Goal: Task Accomplishment & Management: Use online tool/utility

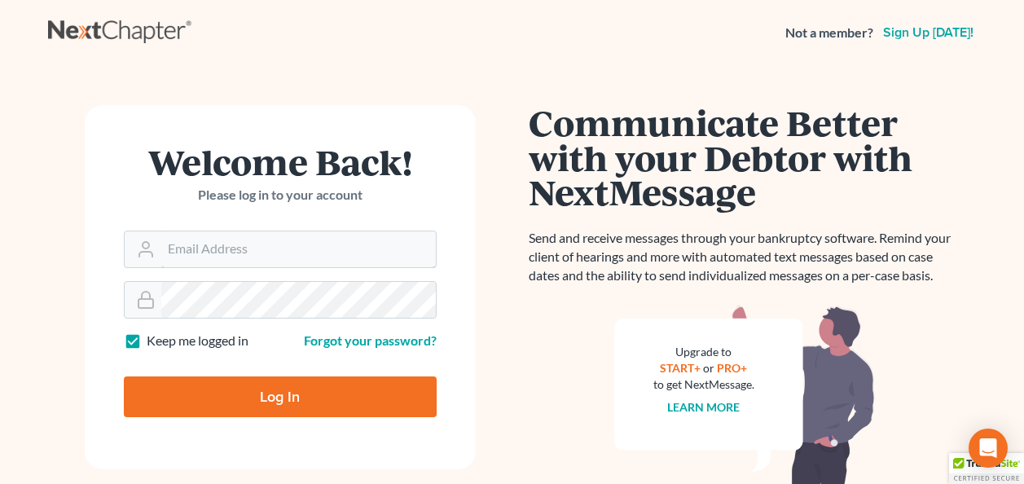
type input "[EMAIL_ADDRESS][DOMAIN_NAME]"
click at [289, 387] on input "Log In" at bounding box center [280, 396] width 313 height 41
type input "Thinking..."
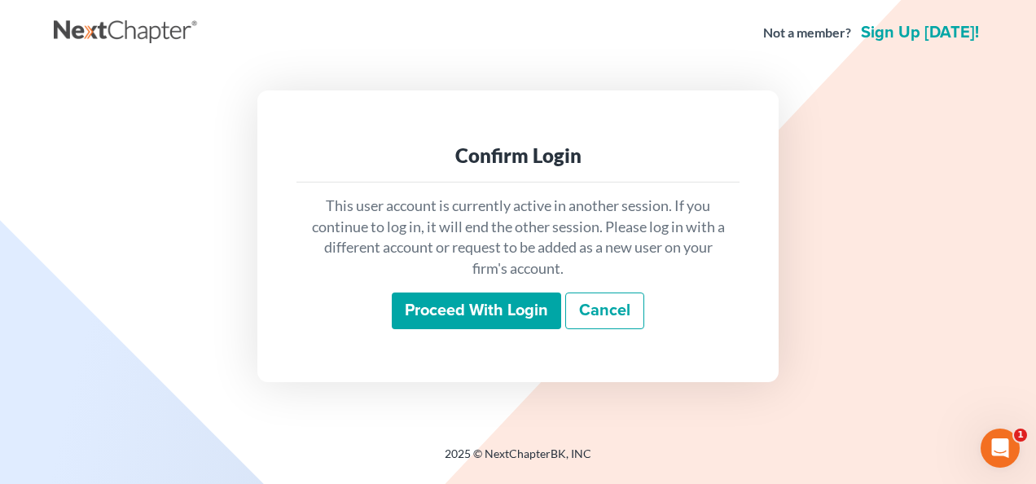
click at [431, 308] on input "Proceed with login" at bounding box center [476, 310] width 169 height 37
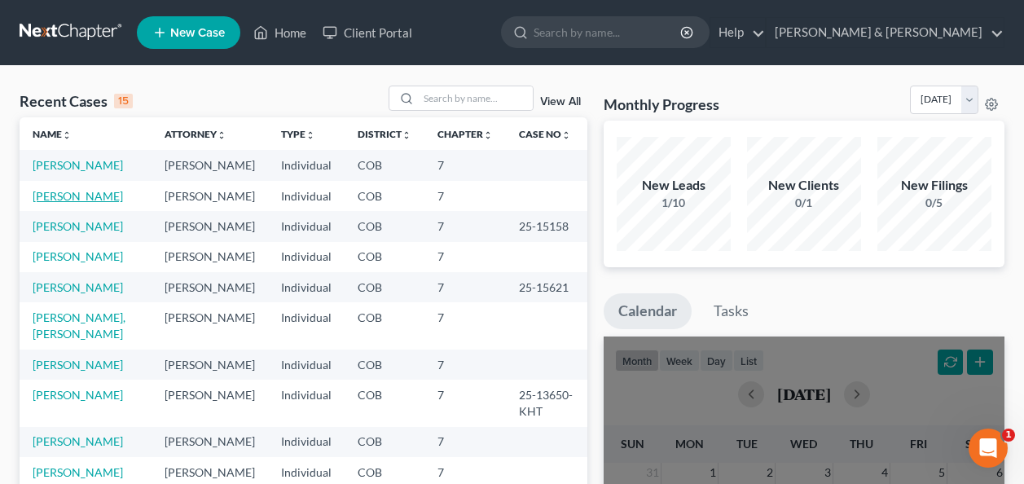
click at [72, 191] on link "Goldis, Marcey" at bounding box center [78, 196] width 90 height 14
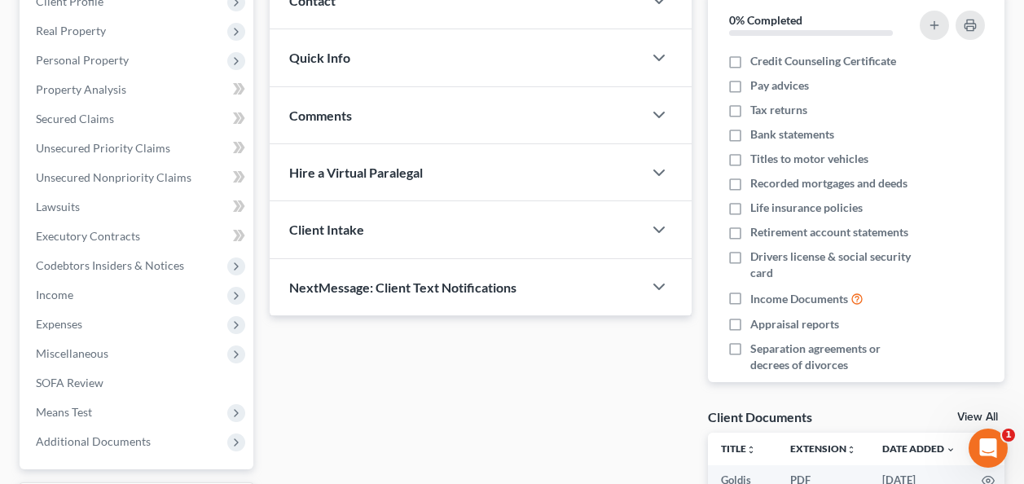
scroll to position [244, 0]
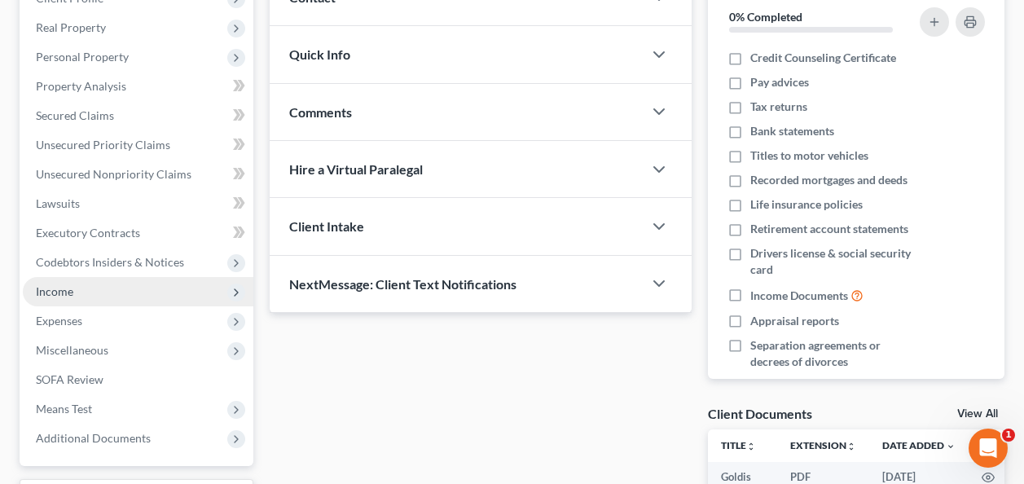
click at [53, 283] on span "Income" at bounding box center [138, 291] width 230 height 29
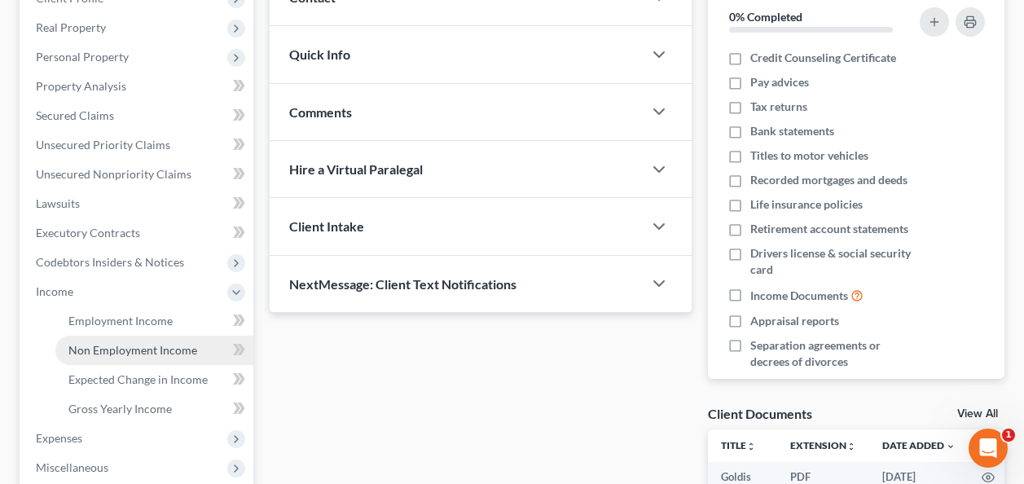
click at [112, 345] on span "Non Employment Income" at bounding box center [132, 350] width 129 height 14
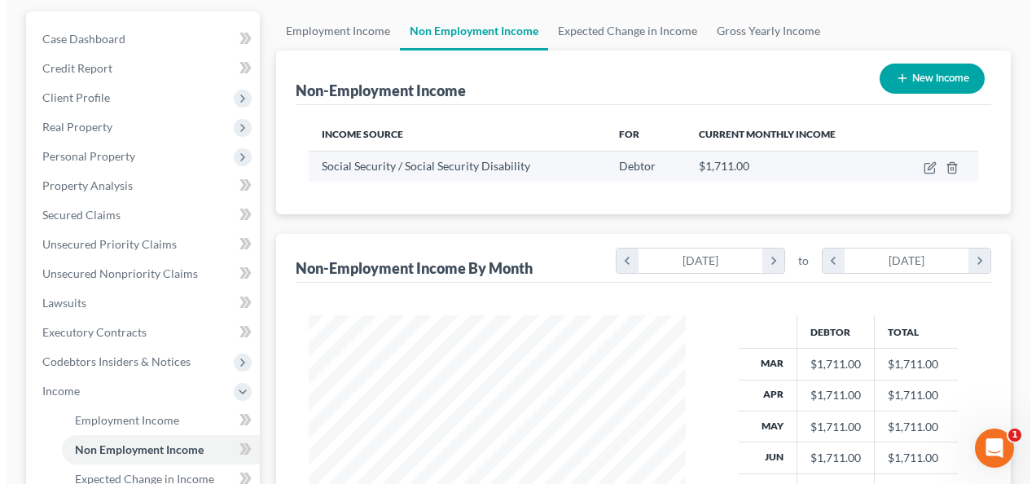
scroll to position [163, 0]
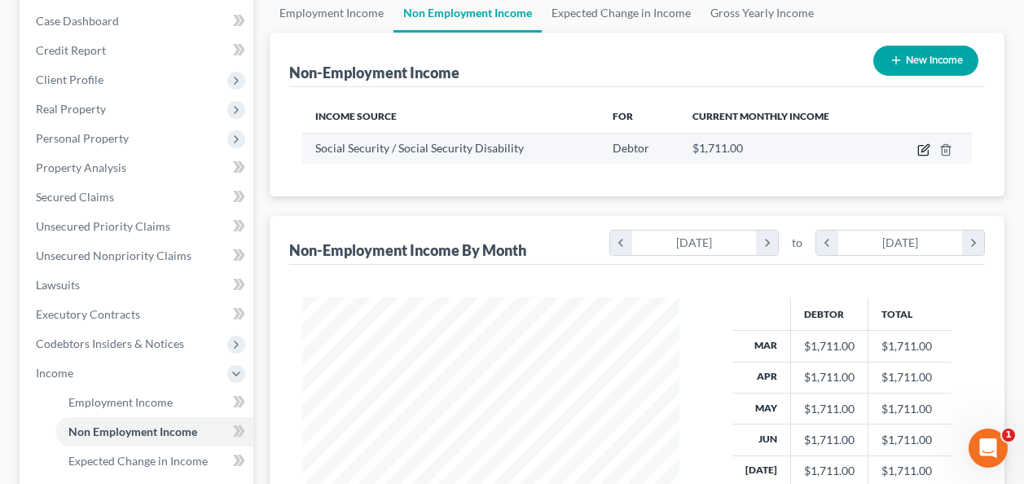
click at [922, 147] on icon "button" at bounding box center [923, 149] width 13 height 13
select select "4"
select select "0"
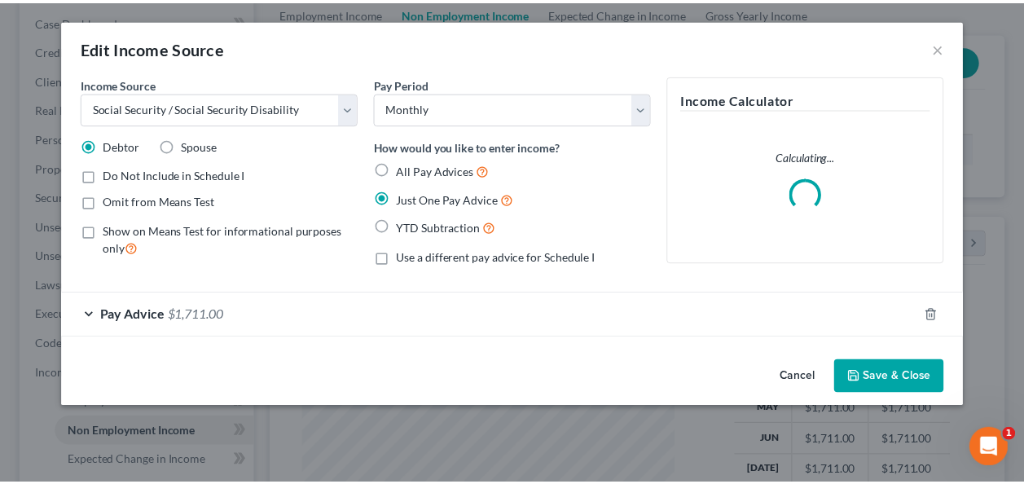
scroll to position [292, 414]
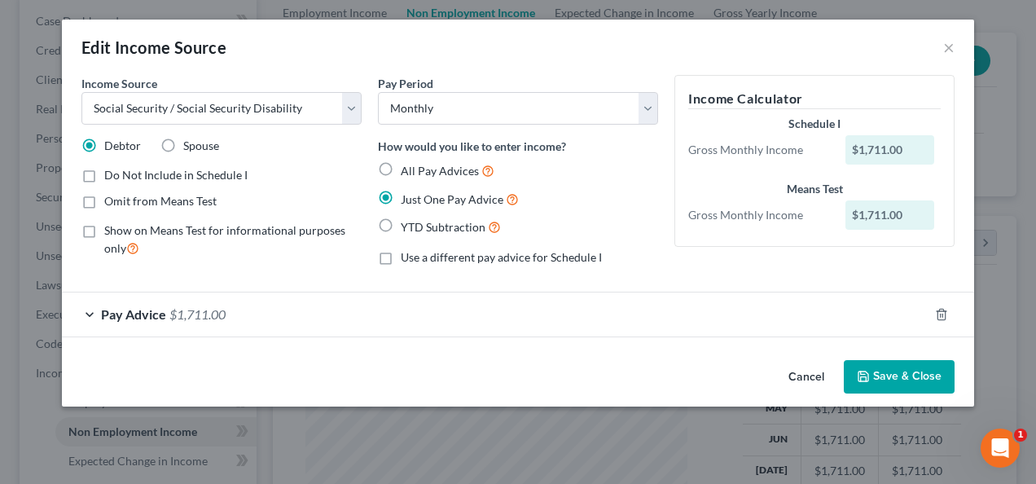
click at [906, 371] on button "Save & Close" at bounding box center [899, 377] width 111 height 34
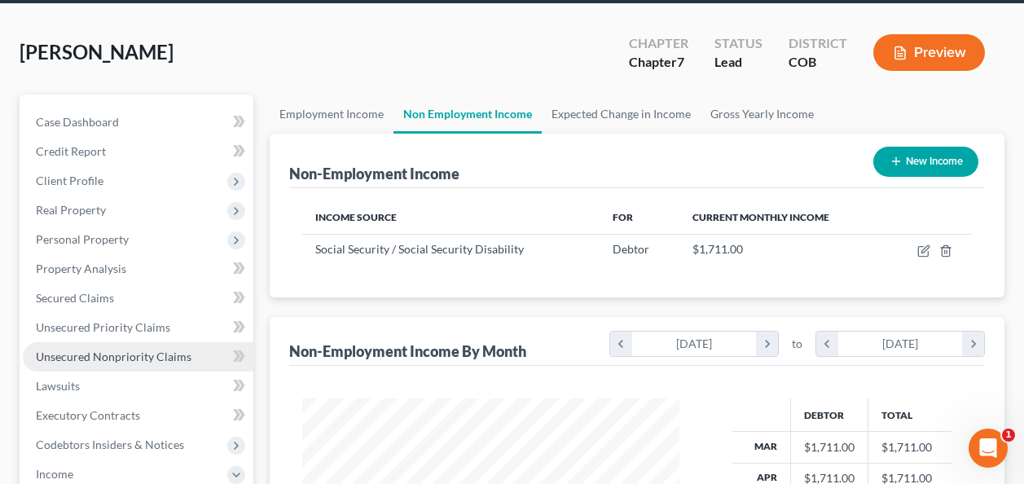
scroll to position [81, 0]
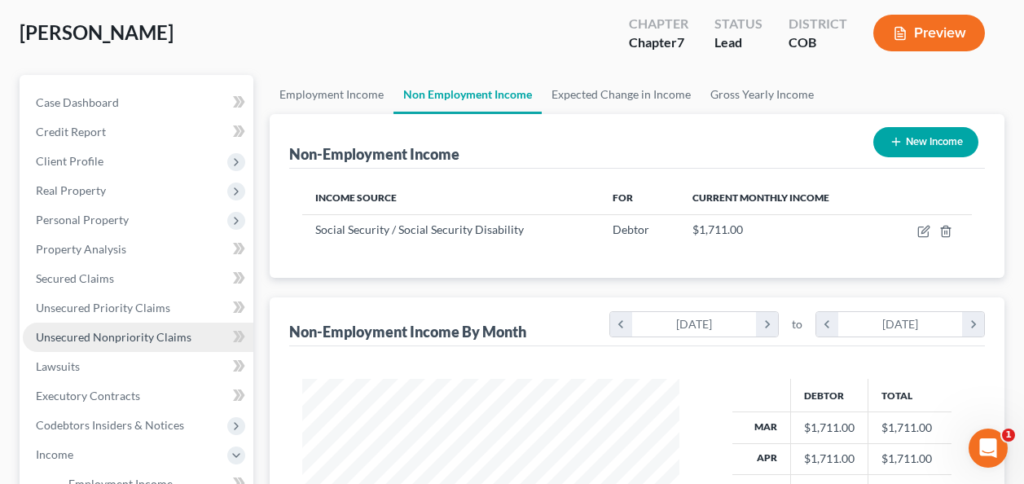
click at [90, 333] on span "Unsecured Nonpriority Claims" at bounding box center [114, 337] width 156 height 14
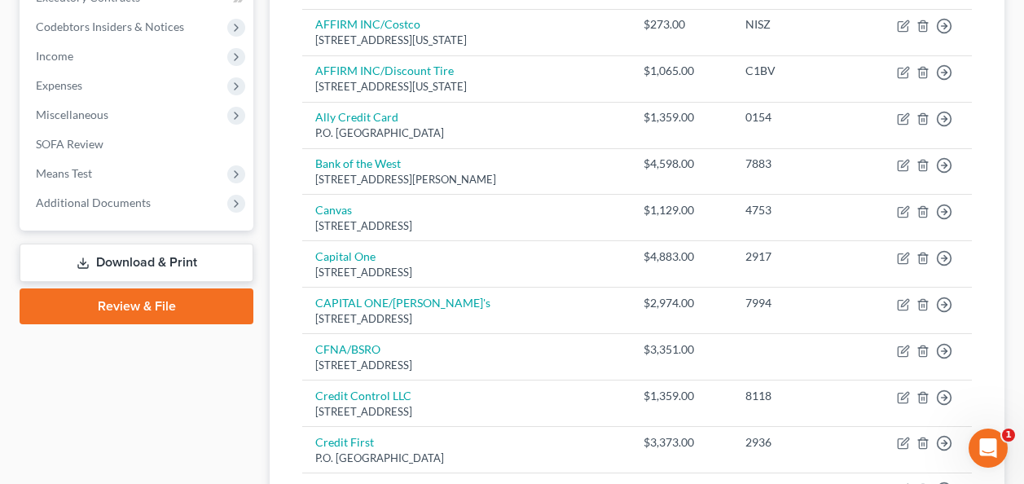
scroll to position [489, 0]
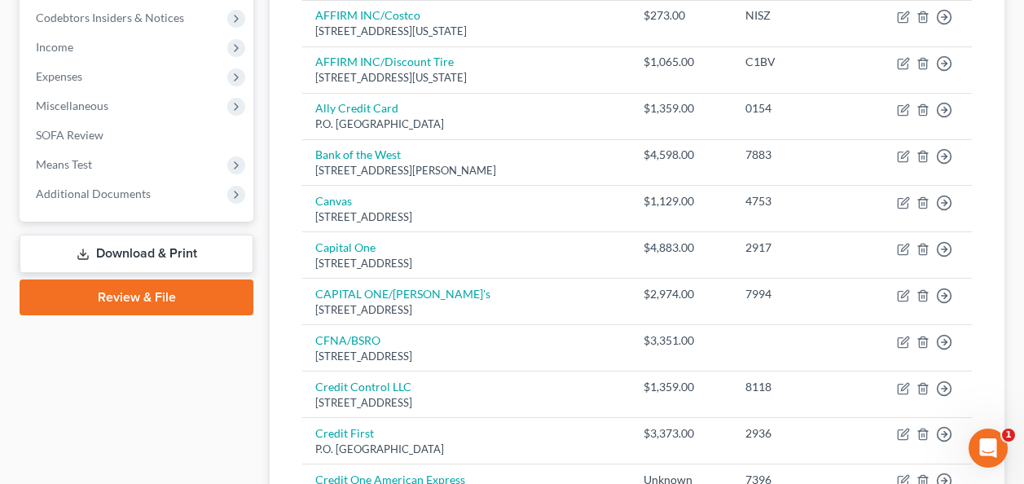
click at [102, 249] on link "Download & Print" at bounding box center [137, 254] width 234 height 38
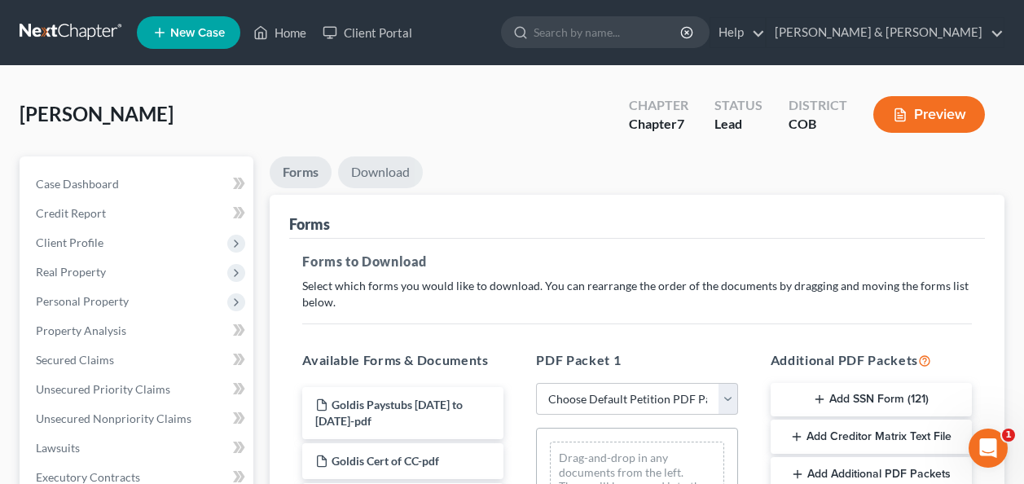
click at [392, 173] on link "Download" at bounding box center [380, 172] width 85 height 32
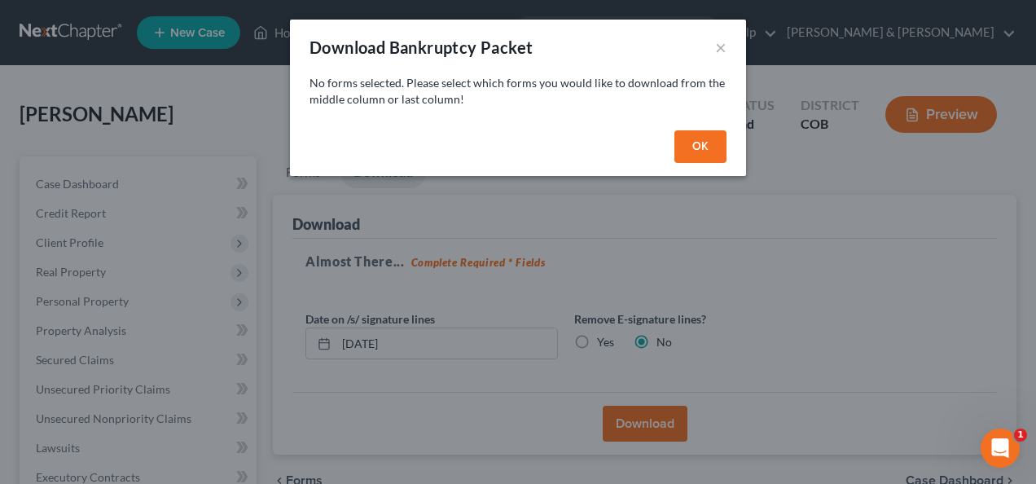
click at [713, 151] on button "OK" at bounding box center [700, 146] width 52 height 33
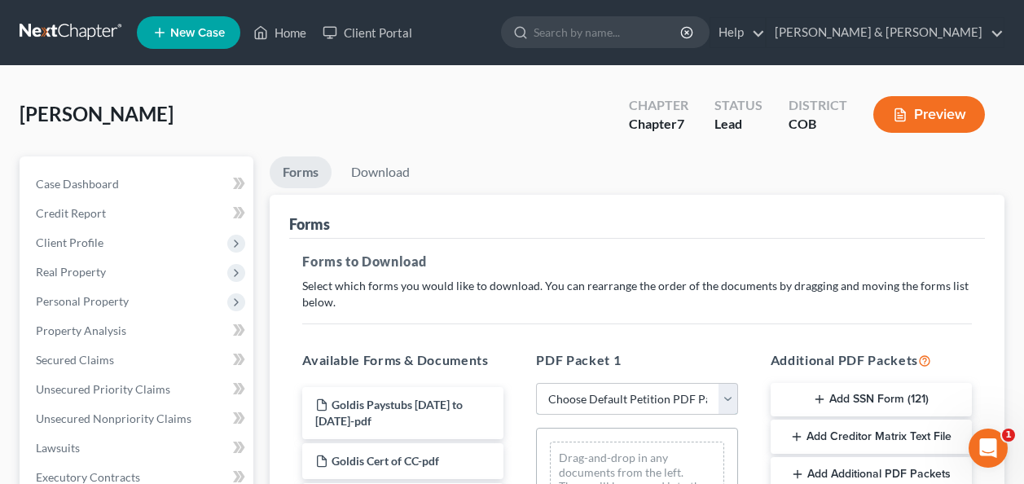
click at [721, 397] on select "Choose Default Petition PDF Packet Complete Bankruptcy Petition (all forms and …" at bounding box center [636, 399] width 201 height 33
select select "0"
click at [536, 383] on select "Choose Default Petition PDF Packet Complete Bankruptcy Petition (all forms and …" at bounding box center [636, 399] width 201 height 33
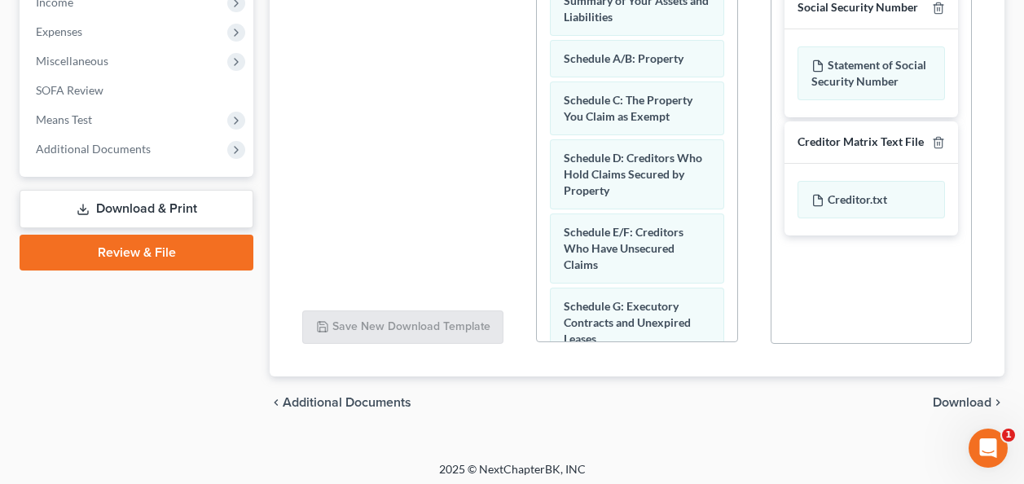
scroll to position [539, 0]
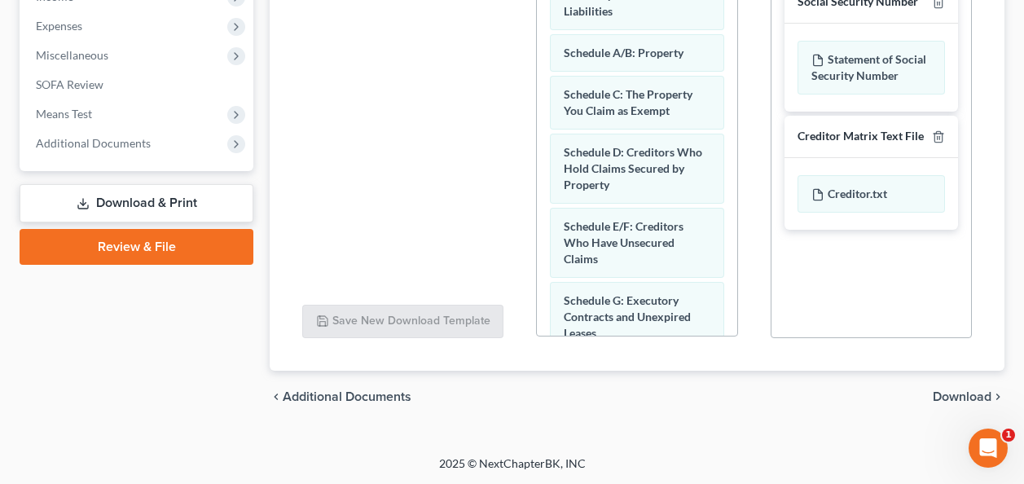
click at [111, 200] on link "Download & Print" at bounding box center [137, 203] width 234 height 38
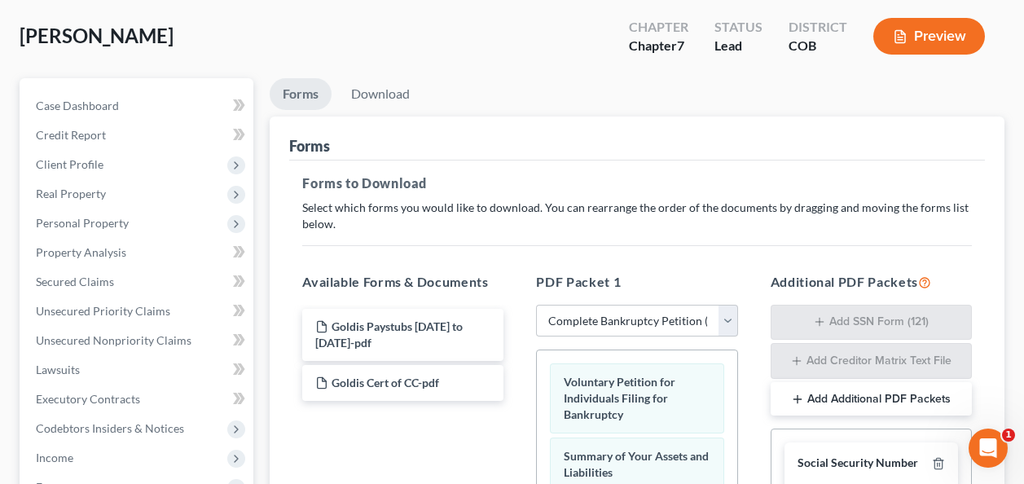
scroll to position [50, 0]
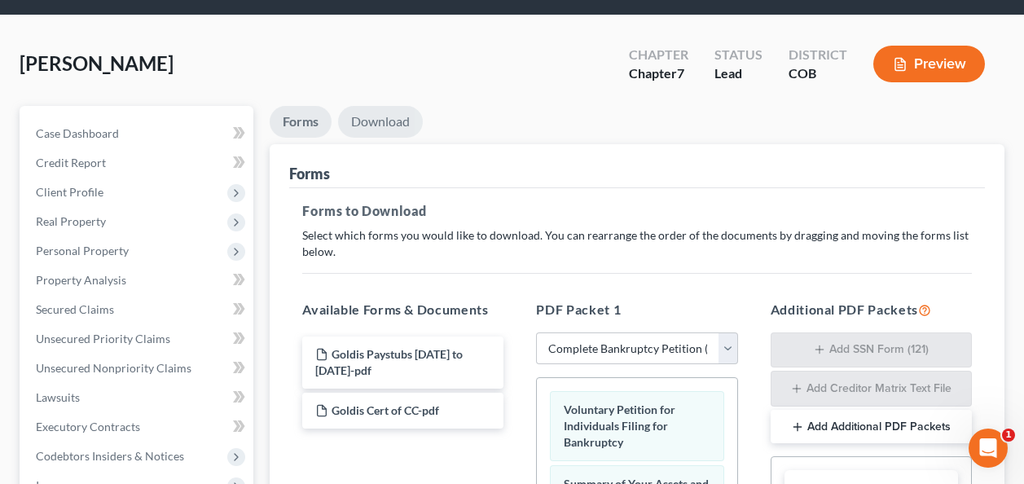
click at [389, 121] on link "Download" at bounding box center [380, 122] width 85 height 32
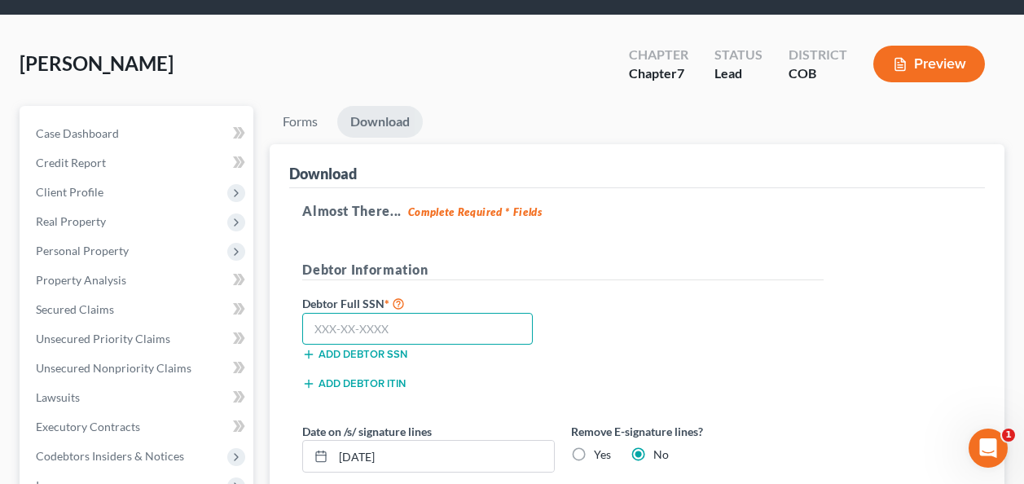
drag, startPoint x: 314, startPoint y: 332, endPoint x: 337, endPoint y: 334, distance: 23.7
click at [314, 332] on input "text" at bounding box center [417, 329] width 230 height 33
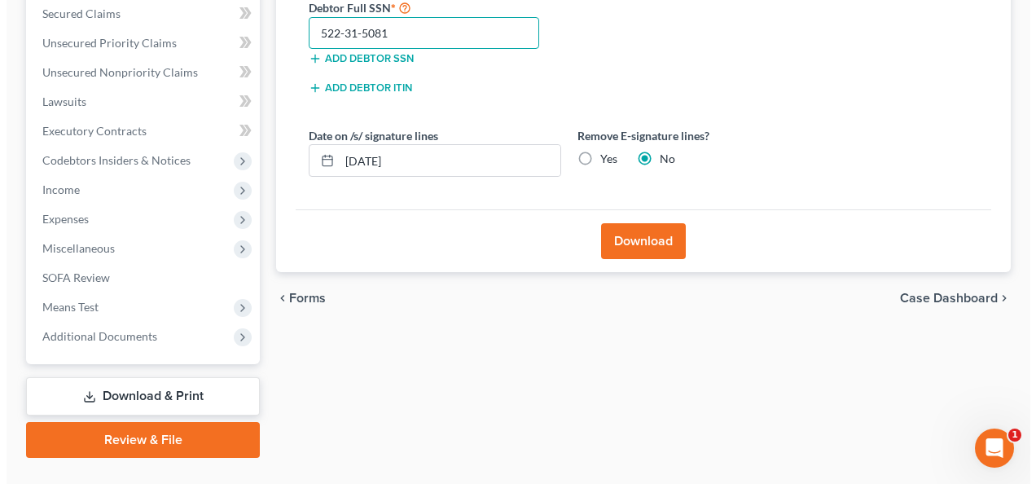
scroll to position [376, 0]
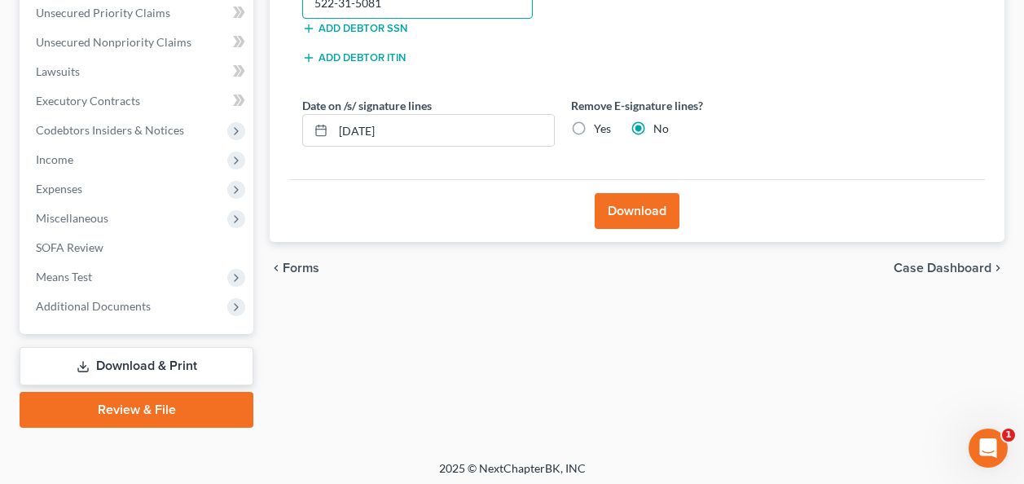
type input "522-31-5081"
click at [629, 207] on button "Download" at bounding box center [636, 211] width 85 height 36
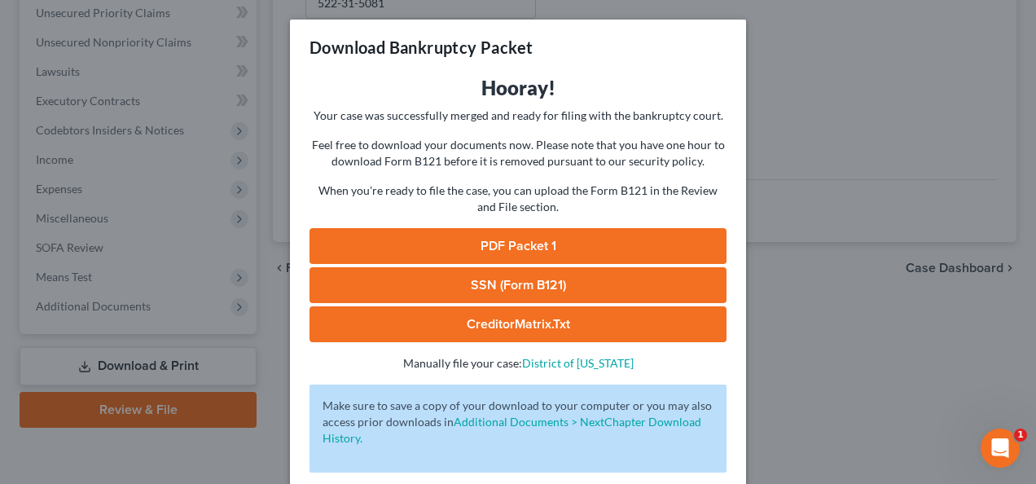
click at [480, 241] on link "PDF Packet 1" at bounding box center [517, 246] width 417 height 36
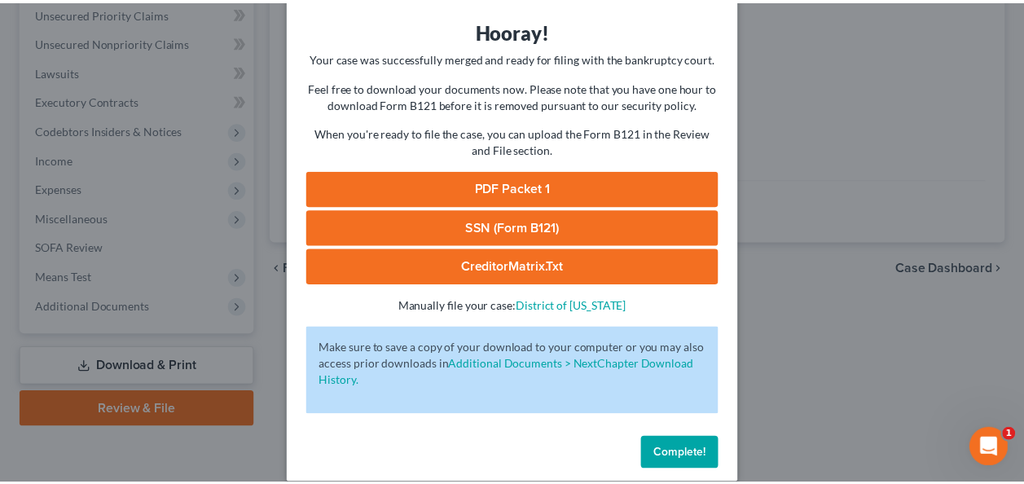
scroll to position [76, 0]
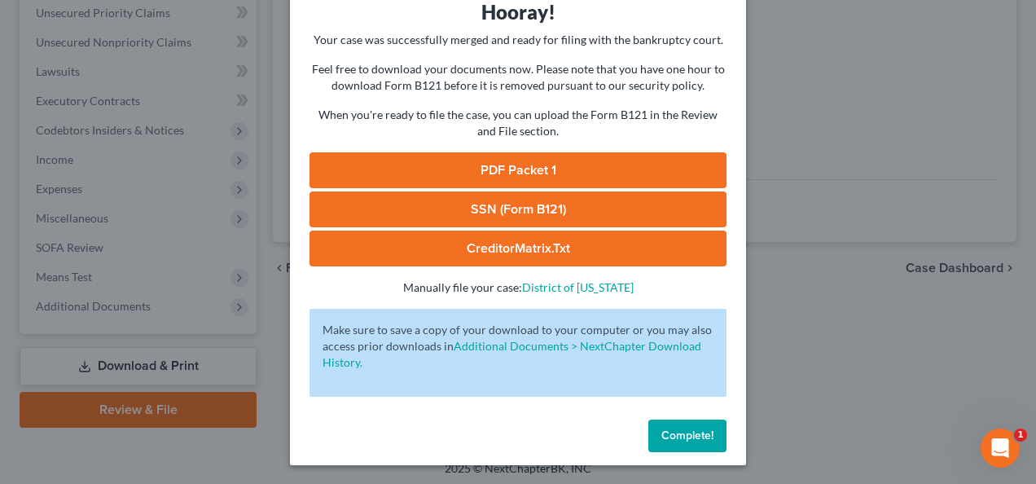
click at [679, 424] on button "Complete!" at bounding box center [687, 435] width 78 height 33
